Goal: Task Accomplishment & Management: Use online tool/utility

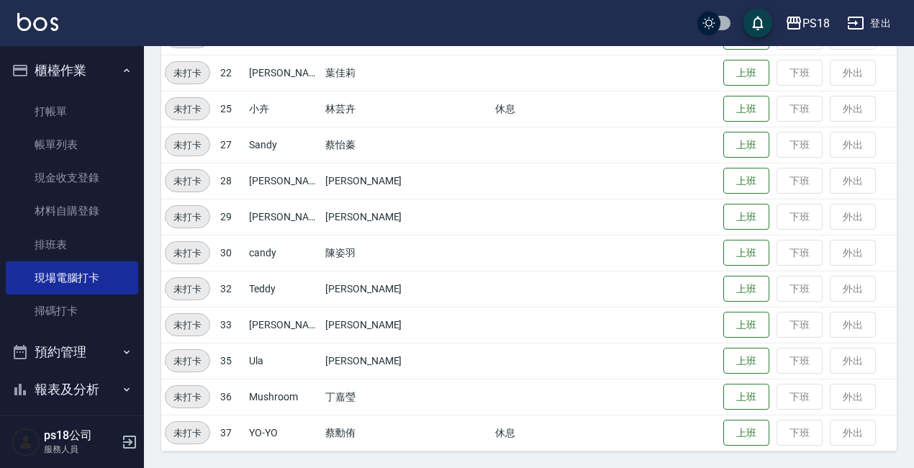
scroll to position [358, 0]
drag, startPoint x: 720, startPoint y: 326, endPoint x: 703, endPoint y: 326, distance: 16.6
click at [723, 326] on button "上班" at bounding box center [746, 324] width 46 height 25
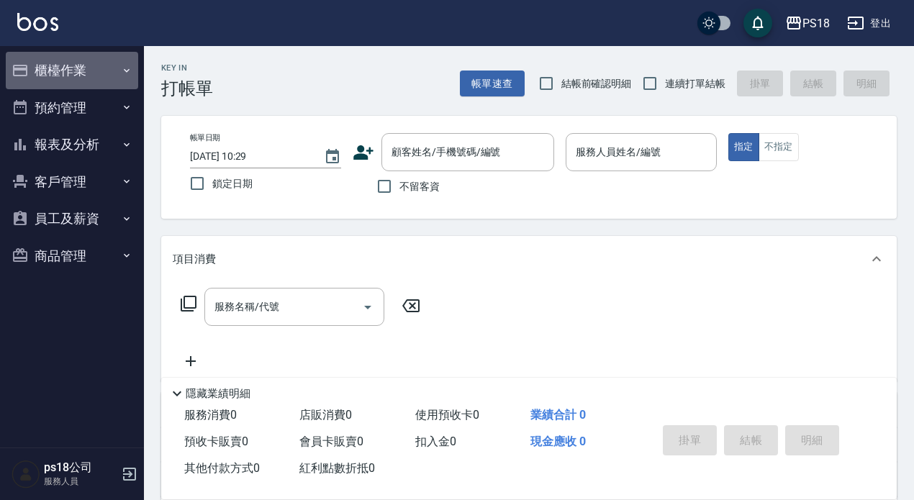
click at [33, 68] on button "櫃檯作業" at bounding box center [72, 70] width 132 height 37
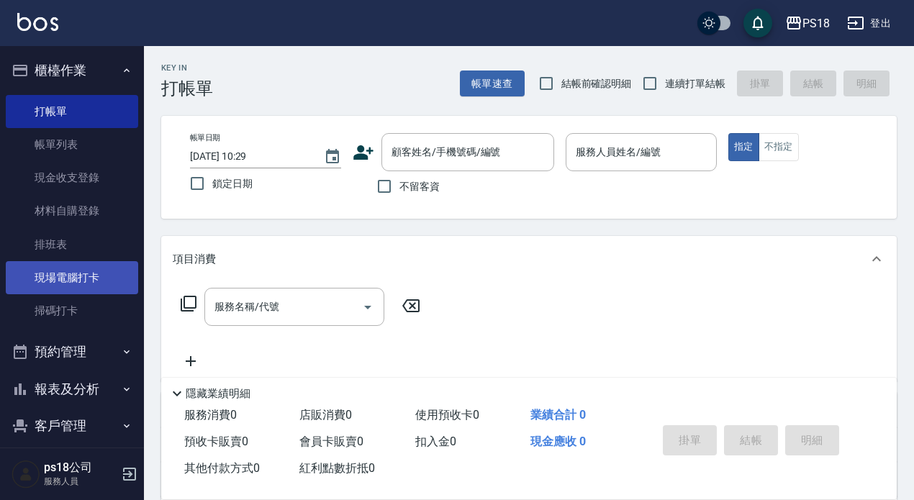
click at [119, 270] on link "現場電腦打卡" at bounding box center [72, 277] width 132 height 33
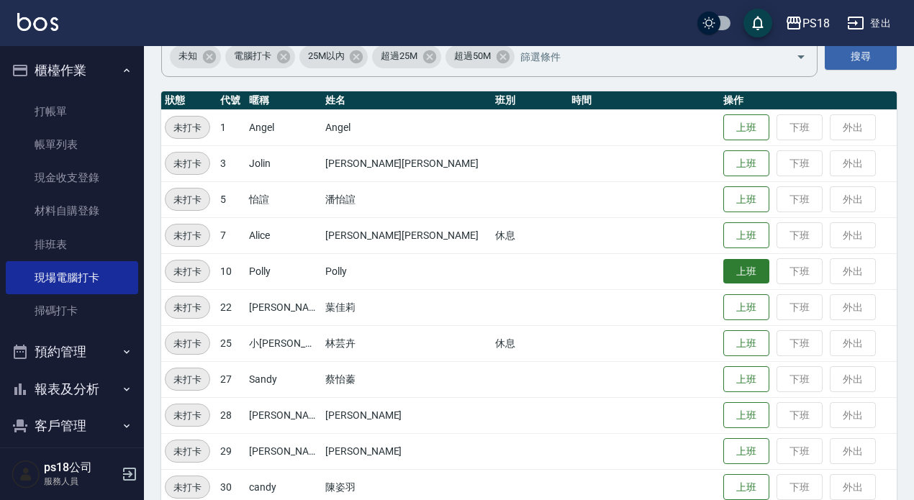
scroll to position [326, 0]
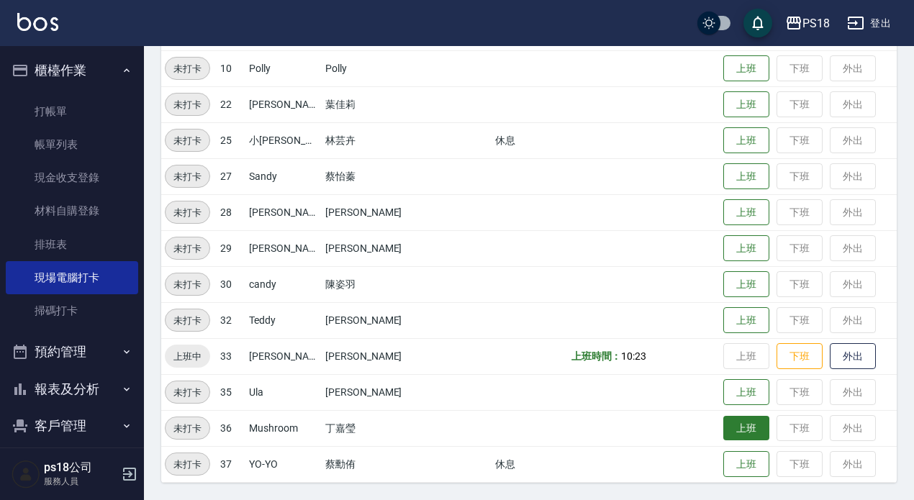
click at [723, 435] on button "上班" at bounding box center [746, 428] width 46 height 25
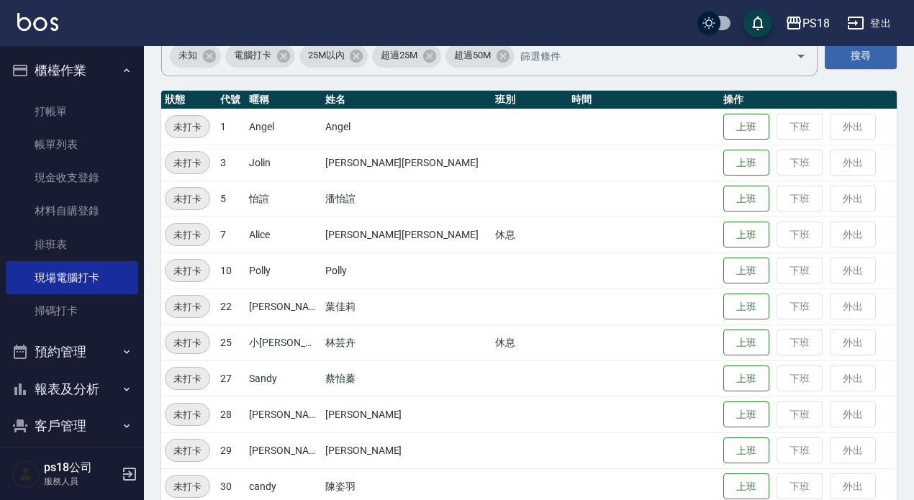
scroll to position [0, 0]
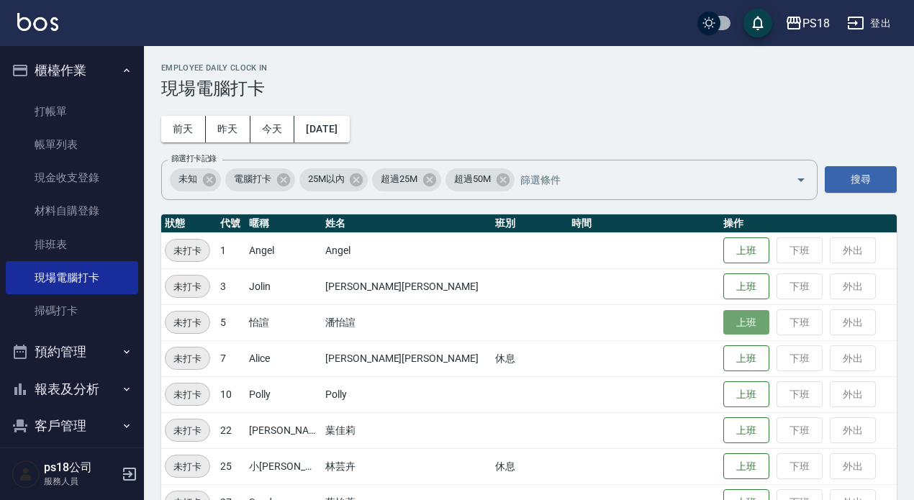
click at [723, 328] on button "上班" at bounding box center [746, 322] width 46 height 25
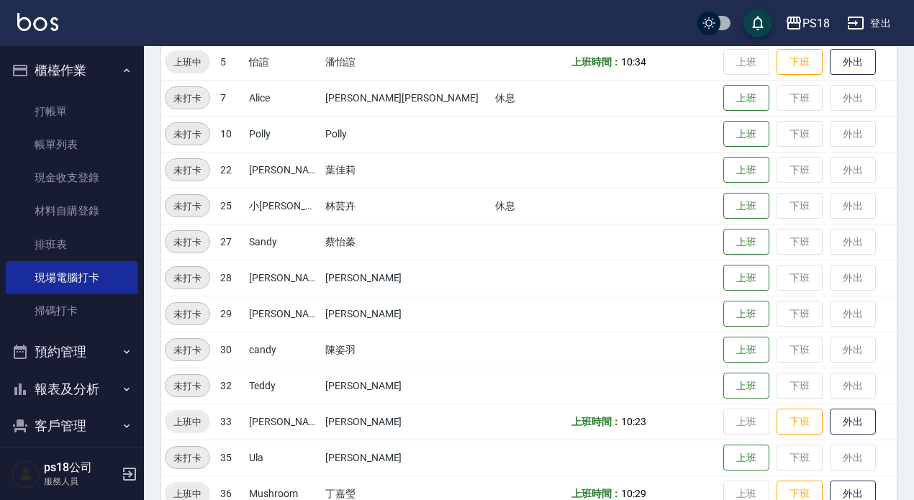
scroll to position [326, 0]
